Goal: Task Accomplishment & Management: Use online tool/utility

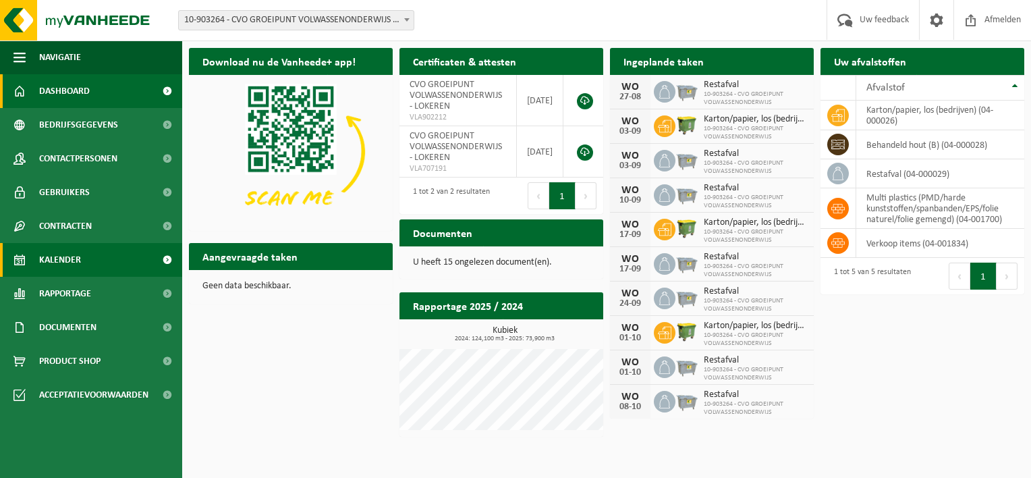
click at [92, 260] on link "Kalender" at bounding box center [91, 260] width 182 height 34
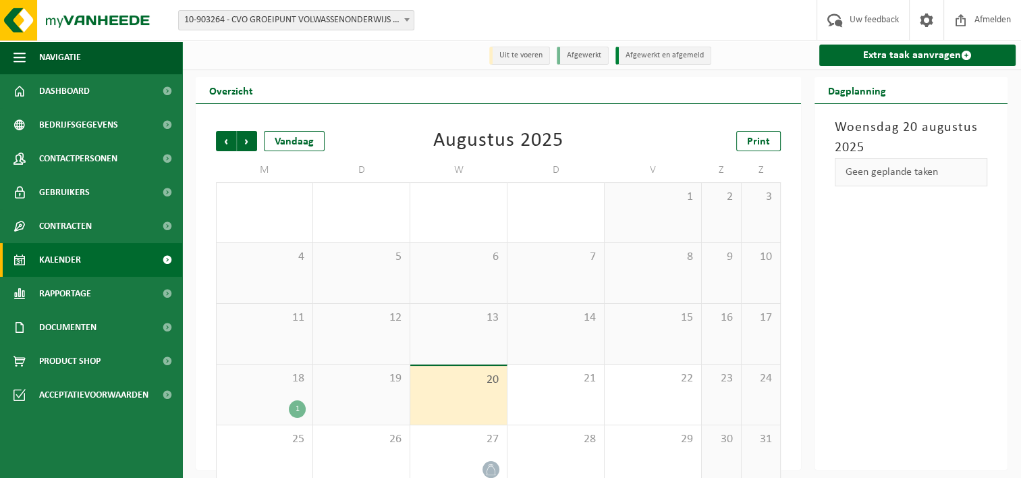
scroll to position [22, 0]
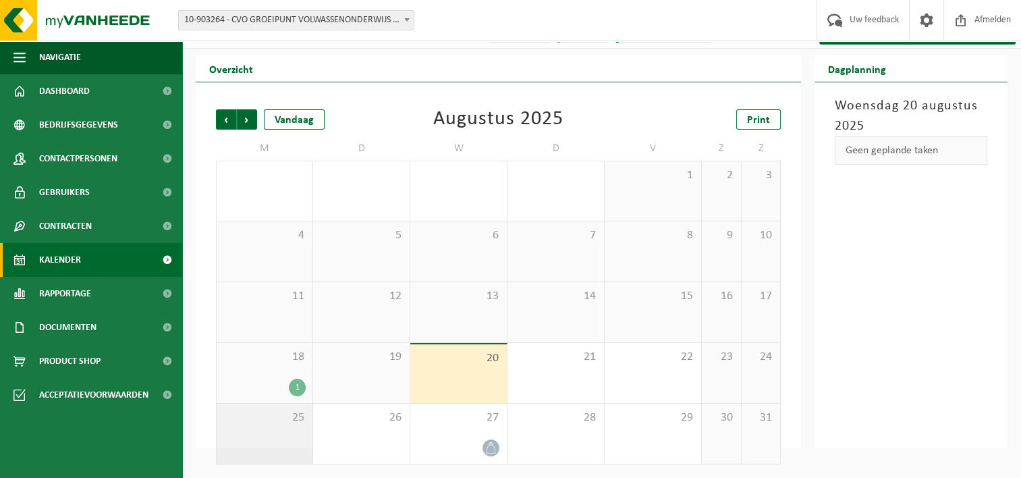
click at [275, 432] on div "25" at bounding box center [265, 434] width 96 height 60
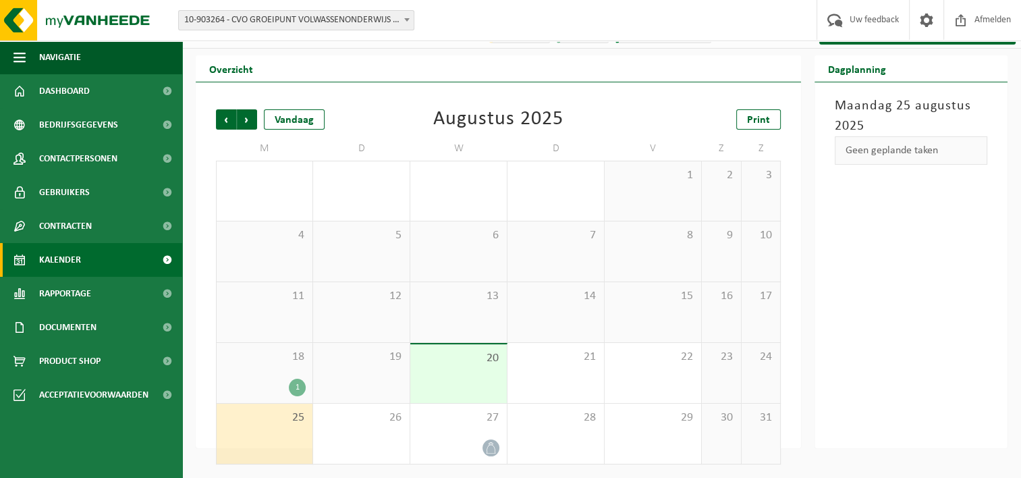
click at [270, 429] on div "25" at bounding box center [265, 434] width 96 height 60
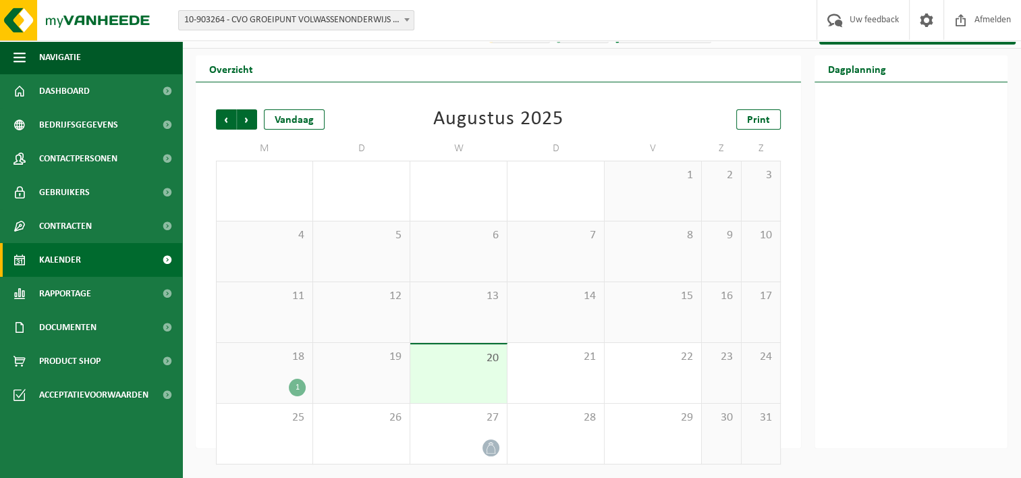
click at [496, 24] on div "Vestiging: 10-903264 - CVO GROEIPUNT VOLWASSENONDERWIJS - LOKEREN 10-903456 - C…" at bounding box center [510, 20] width 1021 height 41
click at [34, 20] on img at bounding box center [81, 20] width 162 height 40
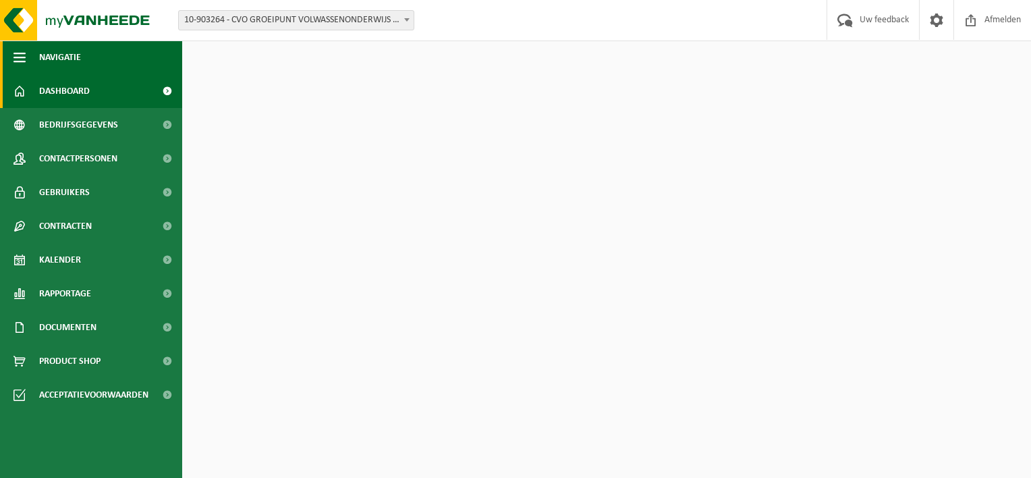
click at [58, 54] on span "Navigatie" at bounding box center [60, 57] width 42 height 34
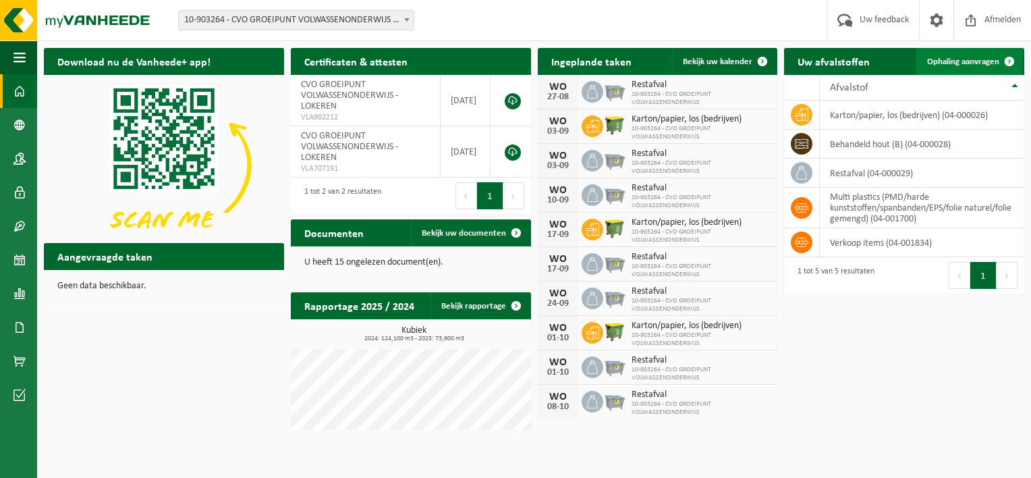
click at [954, 59] on span "Ophaling aanvragen" at bounding box center [963, 61] width 72 height 9
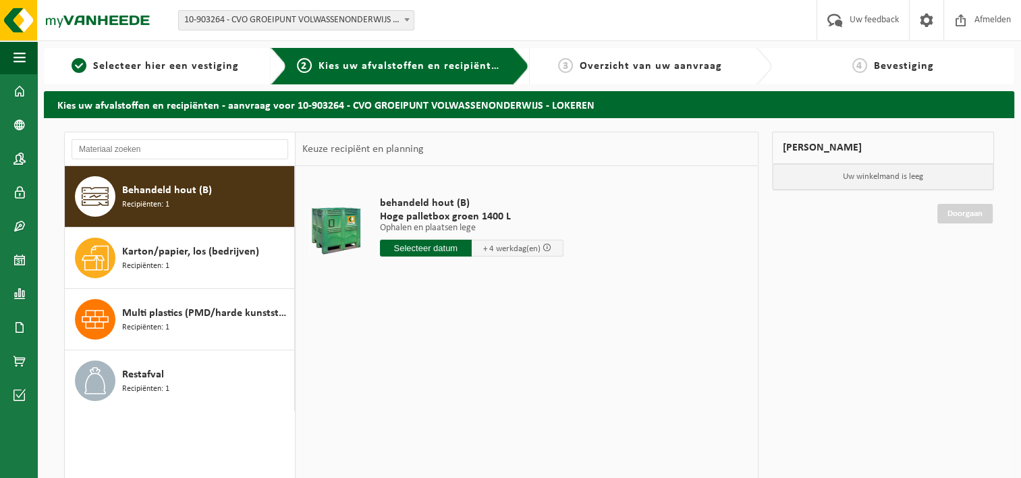
click at [448, 250] on input "text" at bounding box center [426, 248] width 92 height 17
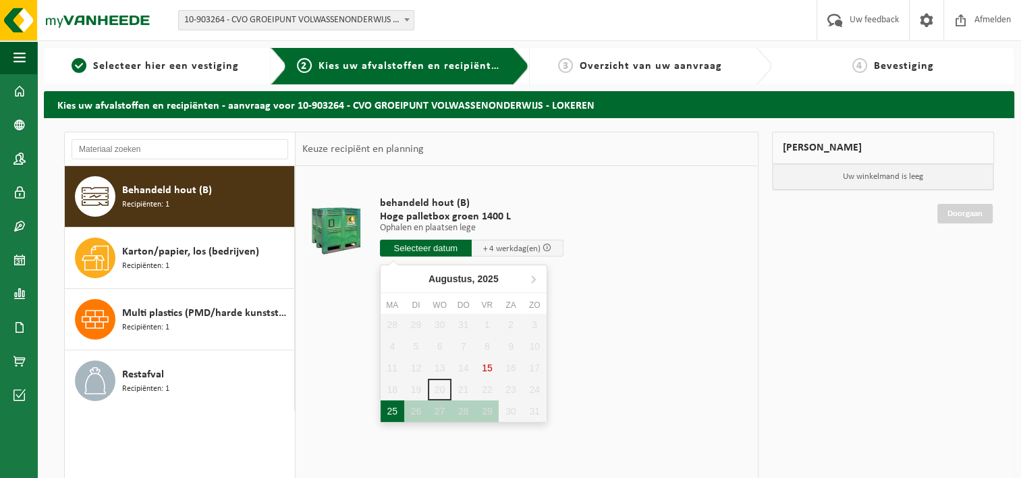
click at [395, 410] on div "25" at bounding box center [393, 411] width 24 height 22
type input "Van 2025-08-25"
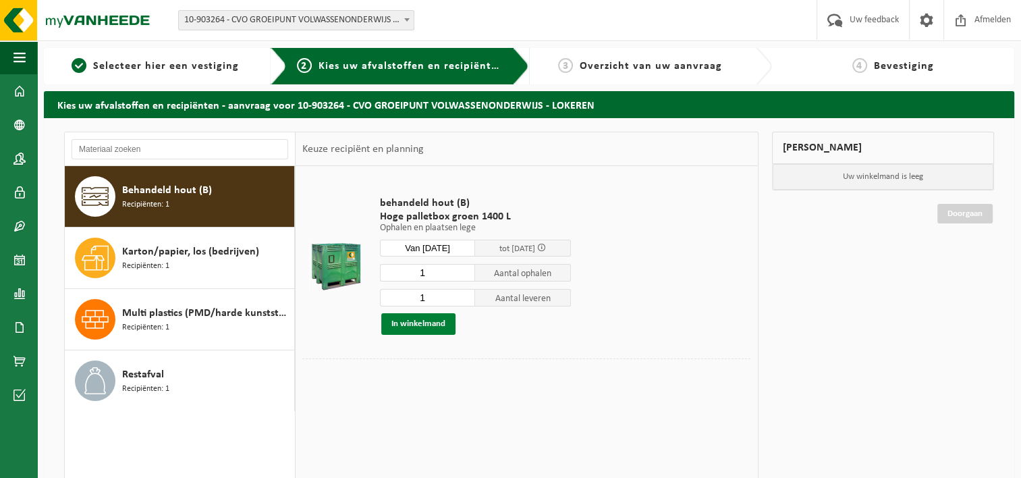
click at [436, 326] on button "In winkelmand" at bounding box center [418, 324] width 74 height 22
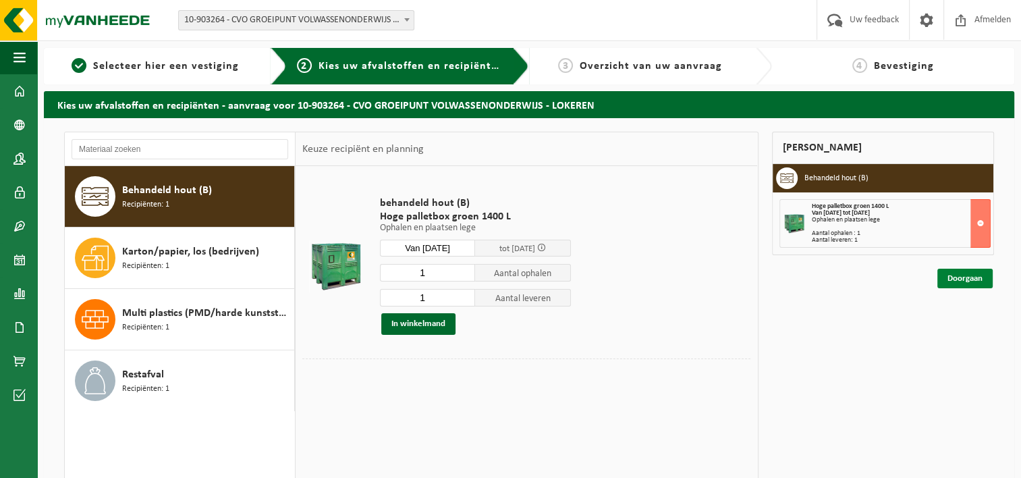
click at [974, 281] on link "Doorgaan" at bounding box center [964, 279] width 55 height 20
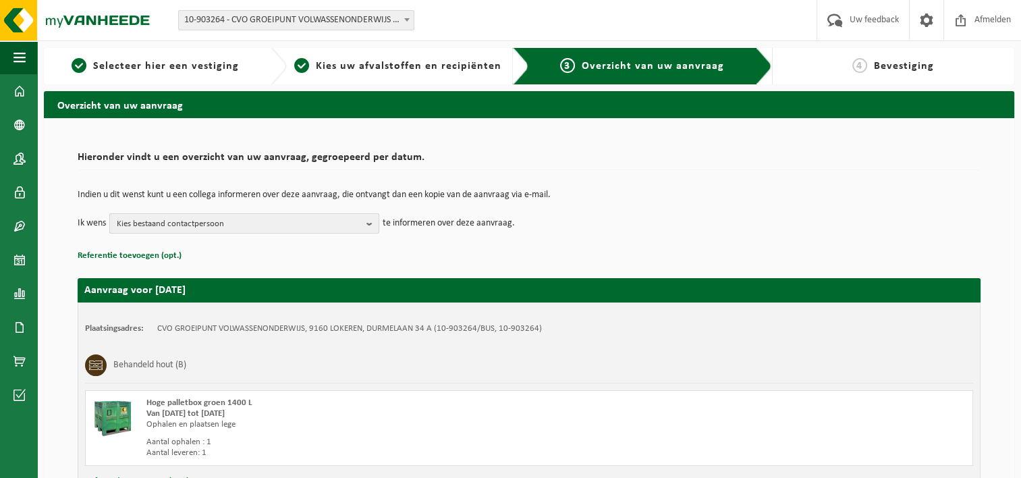
click at [370, 227] on b "button" at bounding box center [372, 223] width 12 height 19
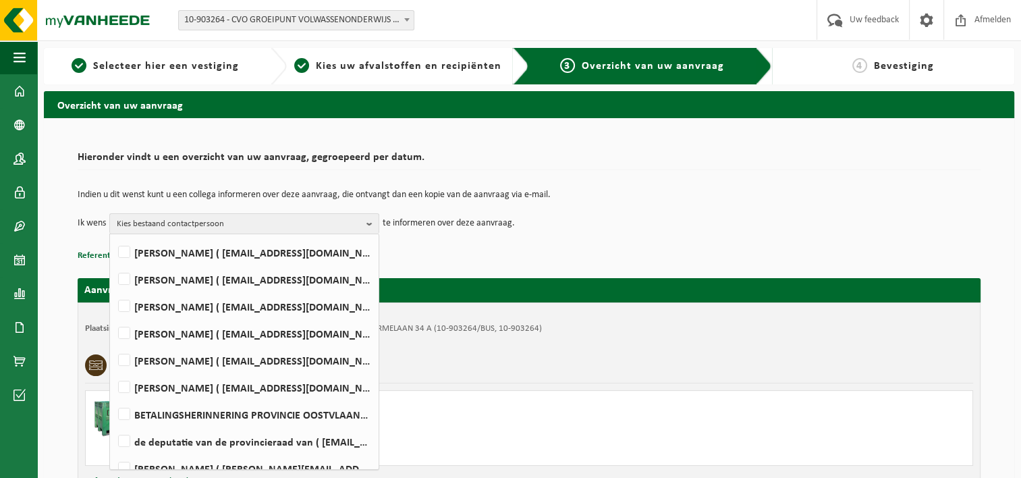
scroll to position [246, 0]
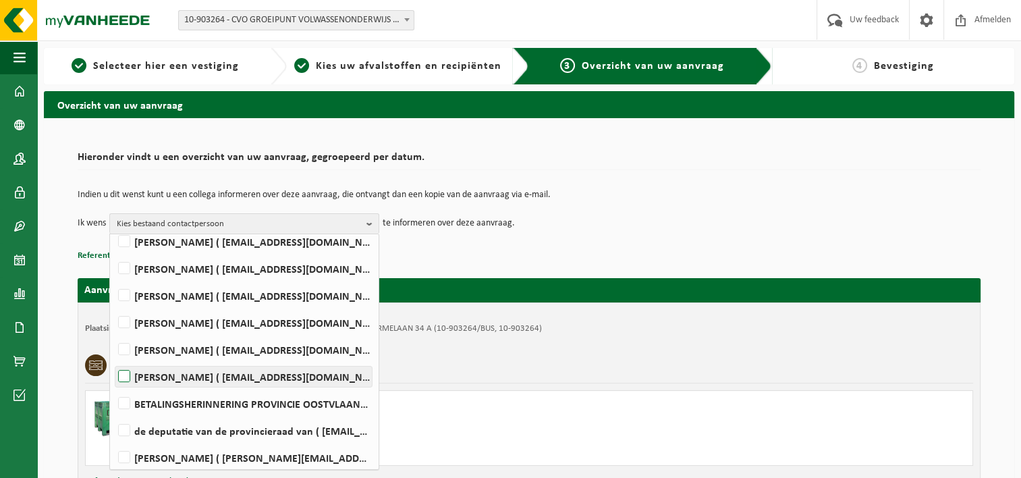
click at [304, 378] on label "[PERSON_NAME] ( [EMAIL_ADDRESS][DOMAIN_NAME] )" at bounding box center [243, 376] width 256 height 20
click at [113, 360] on input "[PERSON_NAME] ( [EMAIL_ADDRESS][DOMAIN_NAME] )" at bounding box center [113, 359] width 1 height 1
checkbox input "true"
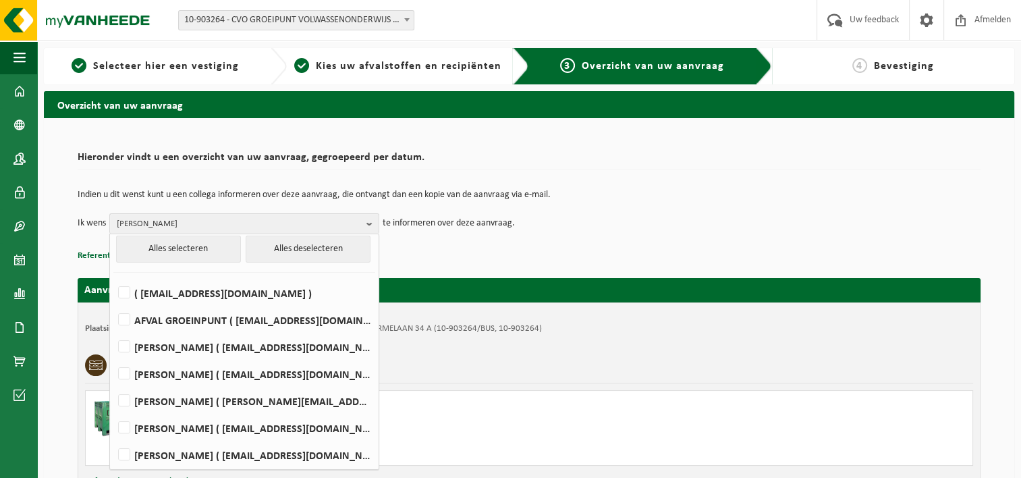
scroll to position [0, 0]
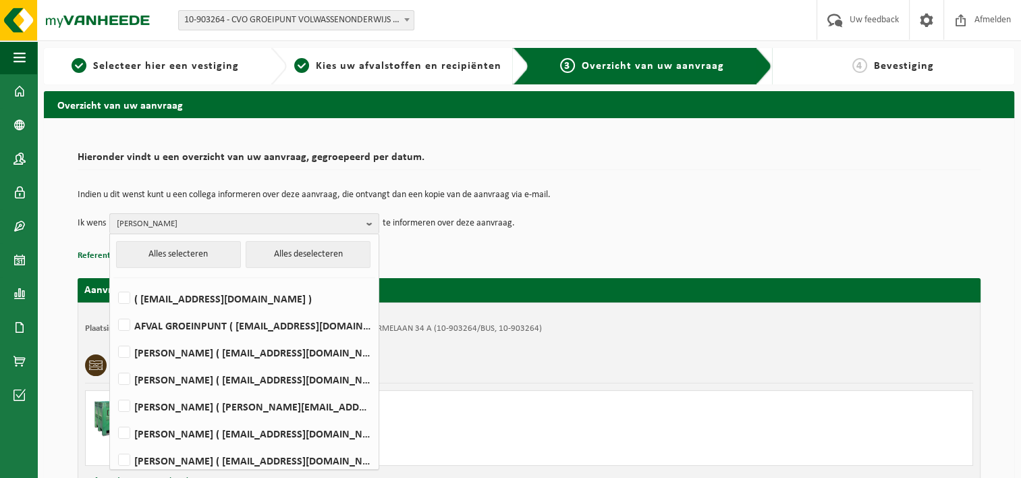
click at [640, 240] on div "Indien u dit wenst kunt u een collega informeren over deze aanvraag, die ontvan…" at bounding box center [529, 212] width 903 height 70
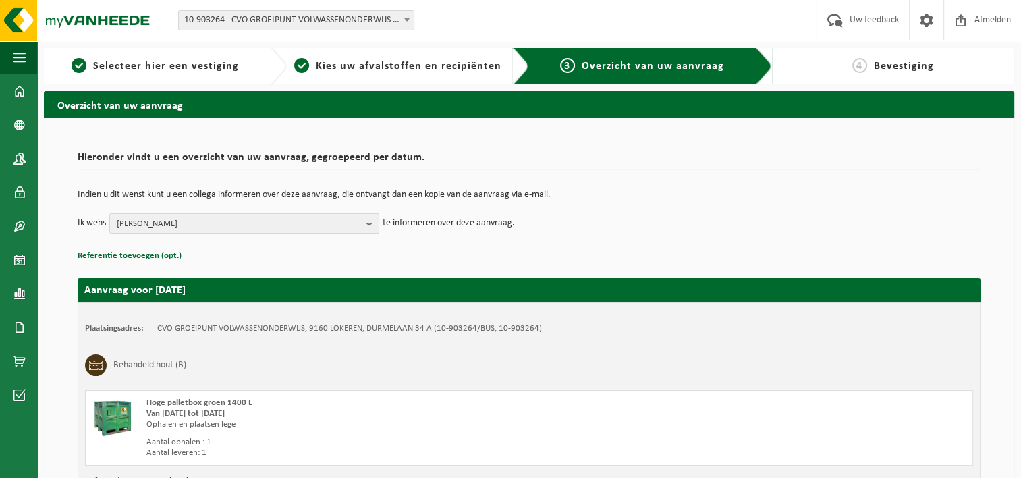
scroll to position [111, 0]
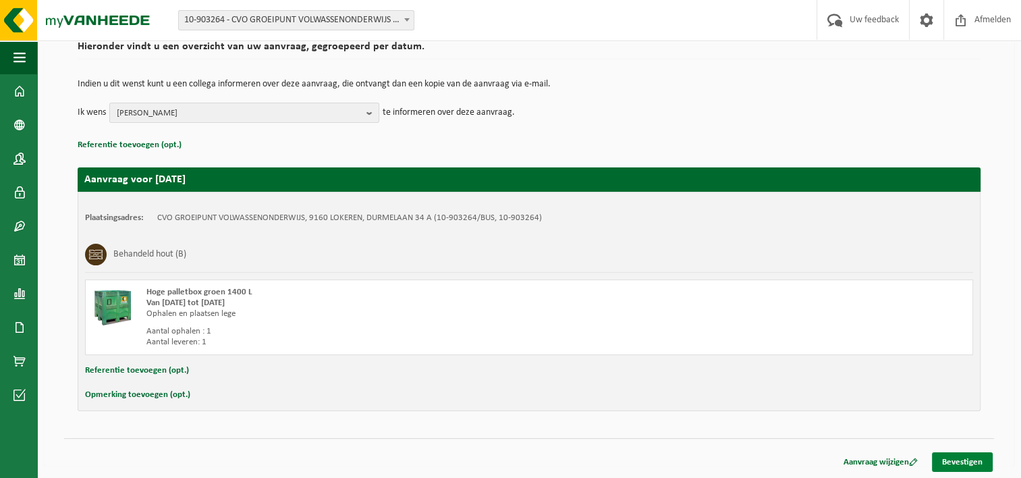
click at [957, 464] on link "Bevestigen" at bounding box center [962, 462] width 61 height 20
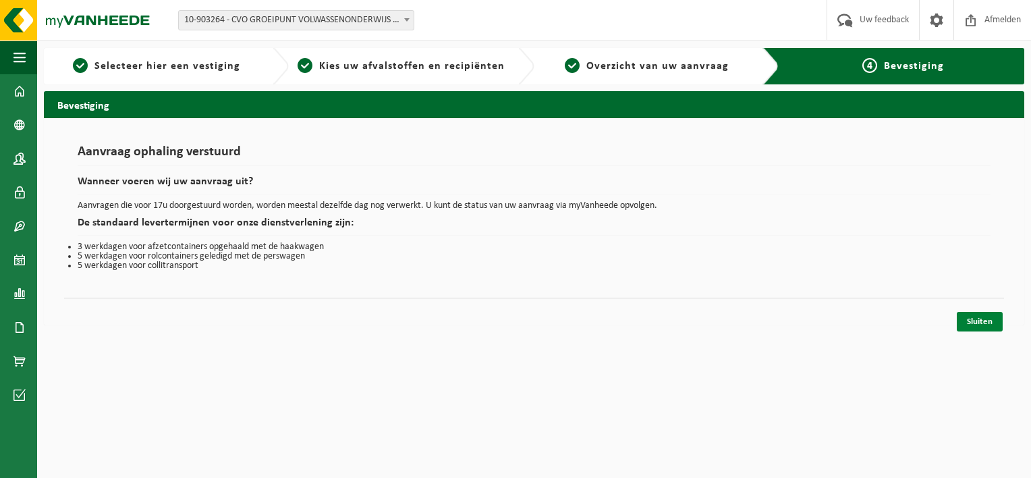
click at [972, 319] on link "Sluiten" at bounding box center [980, 322] width 46 height 20
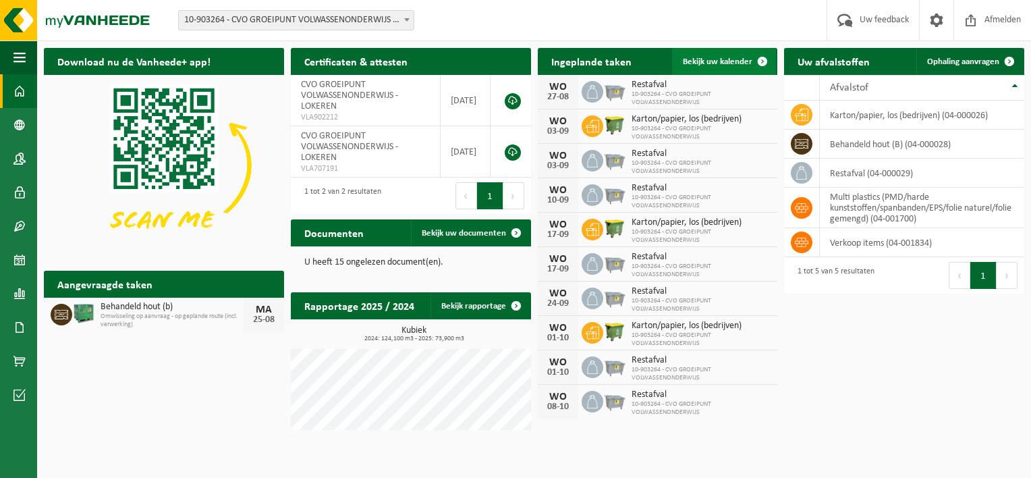
click at [702, 61] on span "Bekijk uw kalender" at bounding box center [718, 61] width 70 height 9
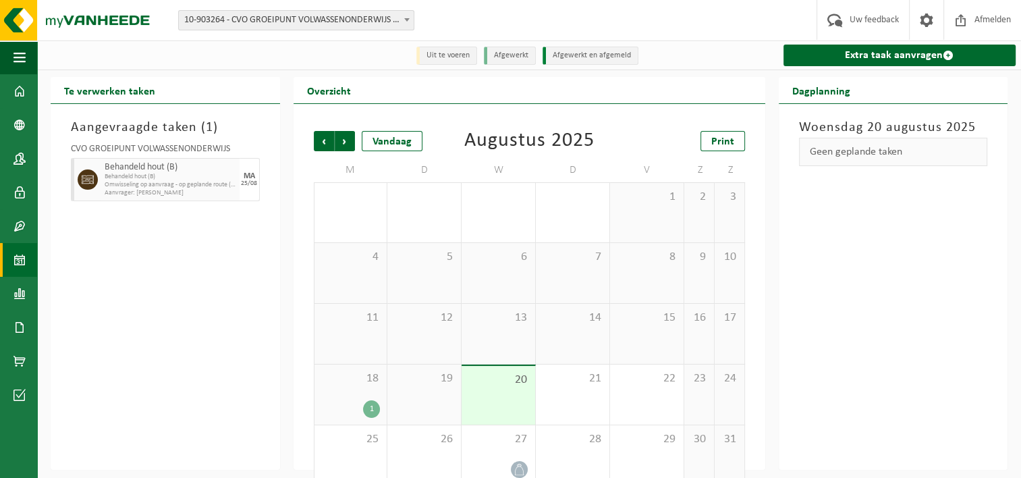
scroll to position [22, 0]
